Goal: Navigation & Orientation: Find specific page/section

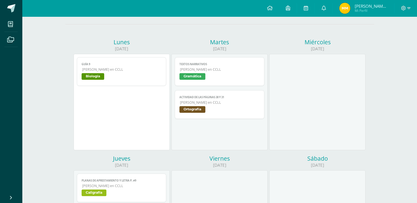
scroll to position [52, 0]
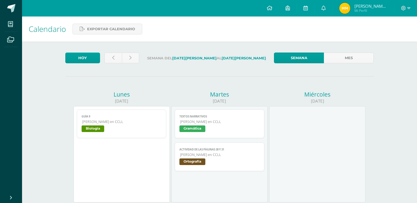
scroll to position [52, 0]
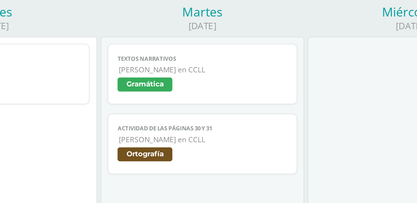
scroll to position [52, 0]
